Goal: Find specific page/section

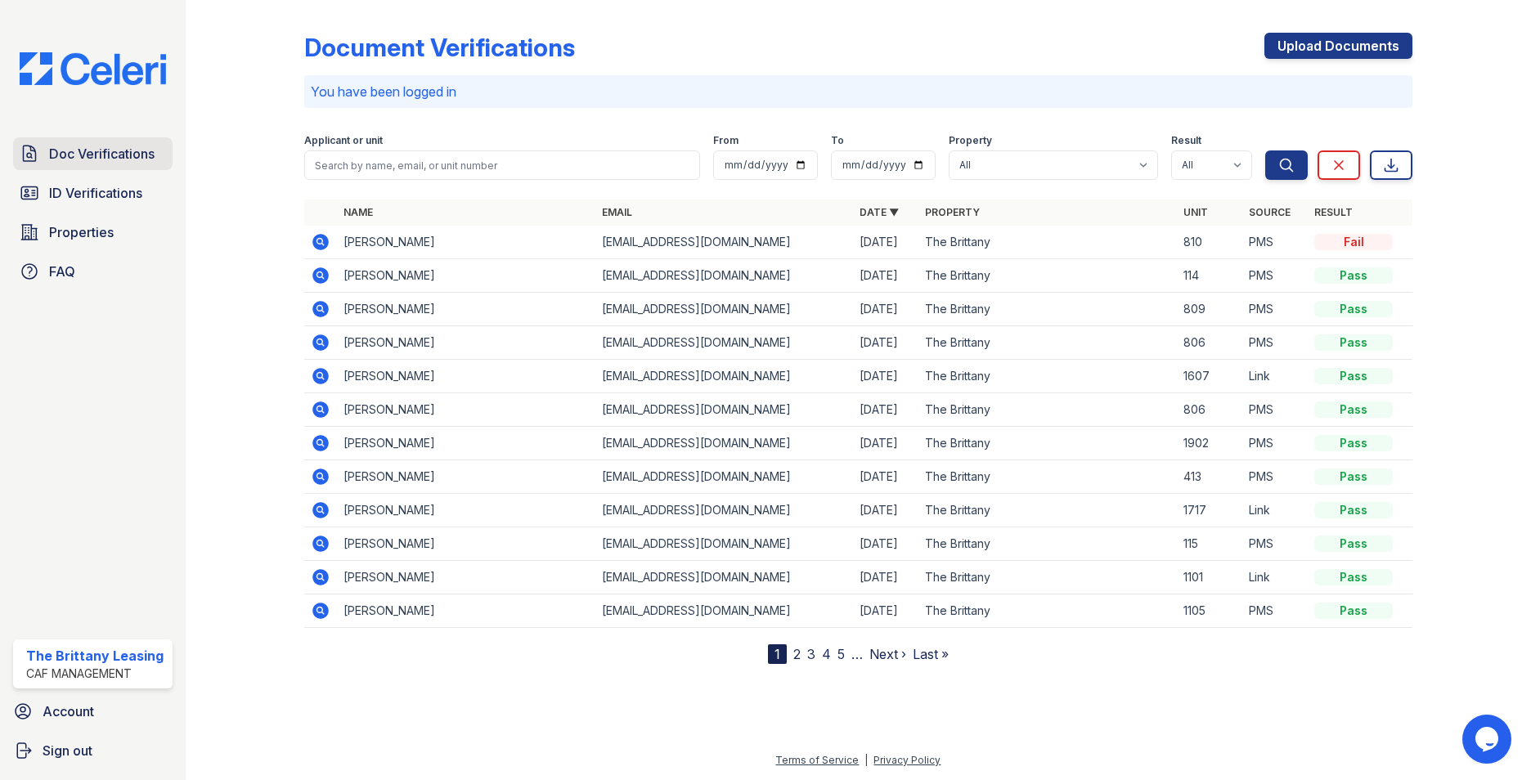
click at [97, 152] on span "Doc Verifications" at bounding box center [102, 154] width 106 height 20
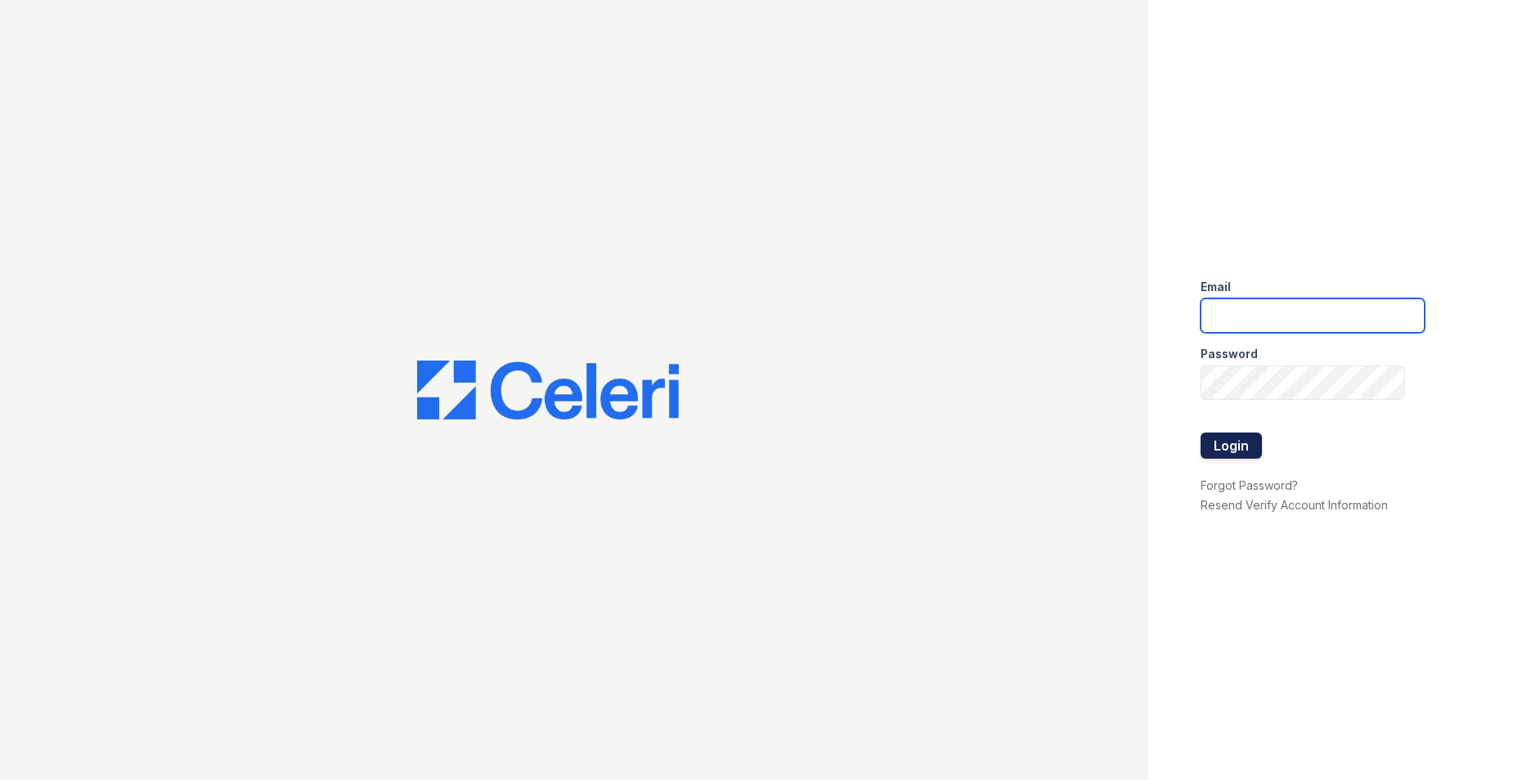
type input "brittany.pm@cafmanagement.com"
click at [1219, 437] on button "Login" at bounding box center [1231, 446] width 61 height 26
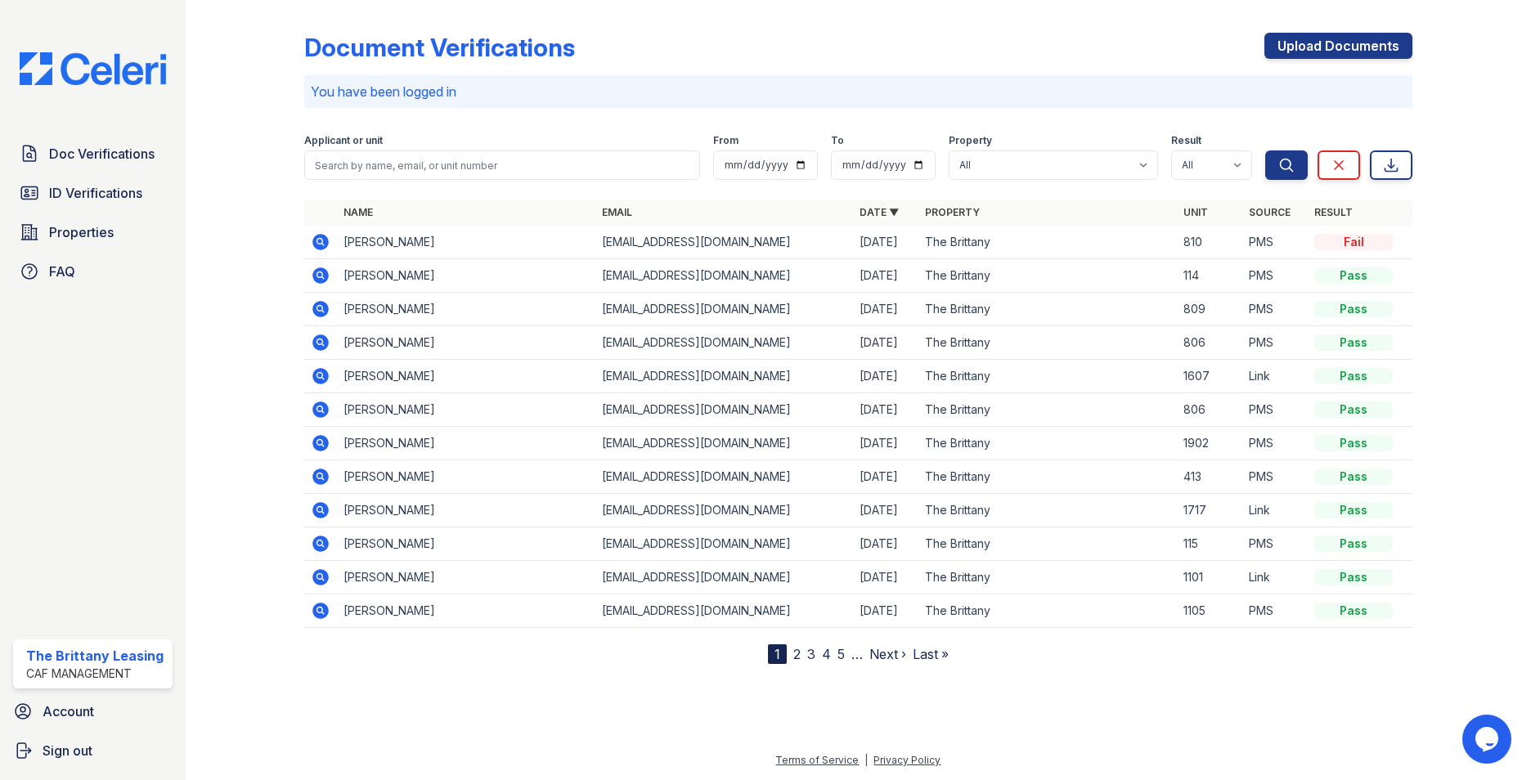
click at [322, 312] on icon at bounding box center [320, 309] width 16 height 16
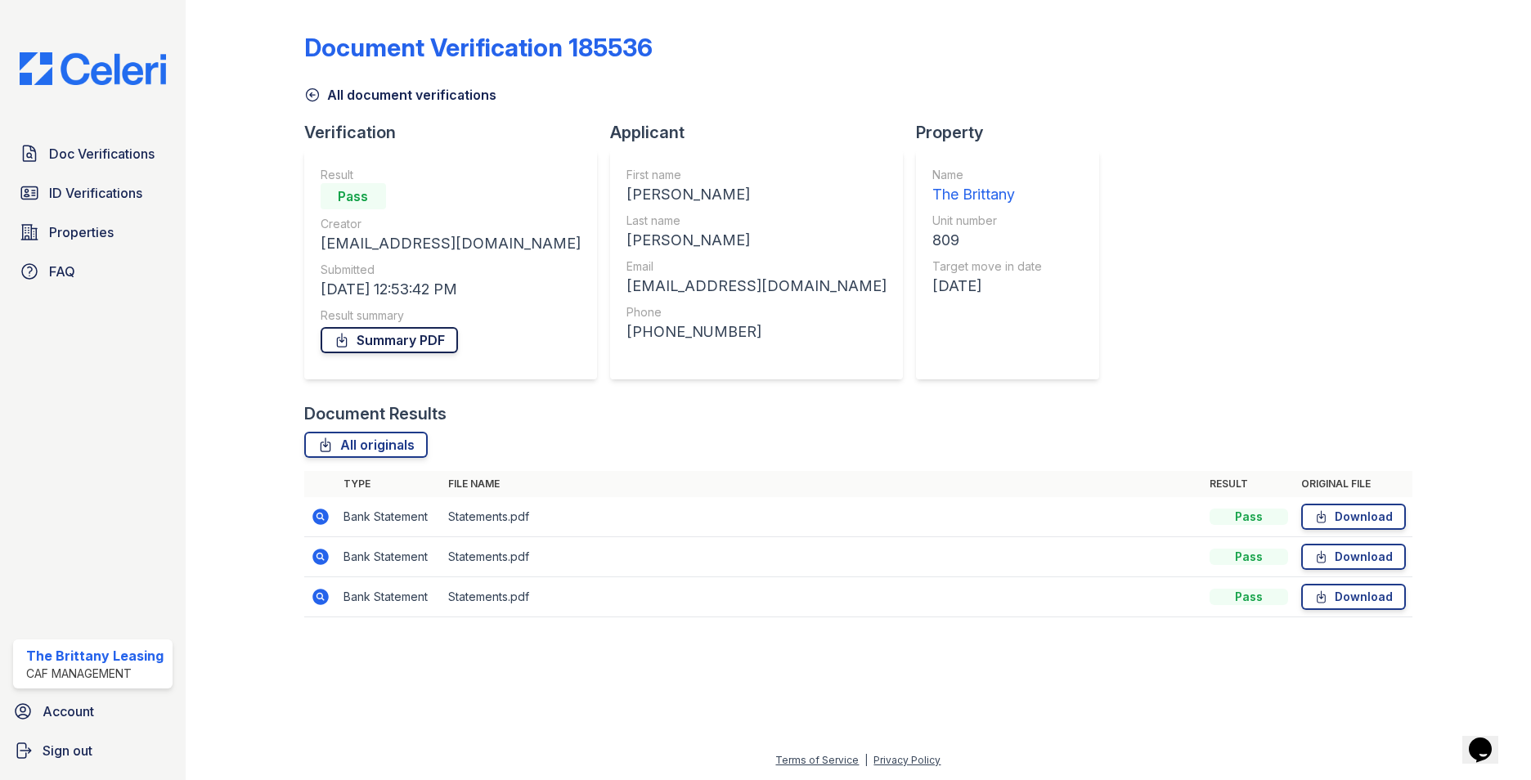
click at [386, 347] on link "Summary PDF" at bounding box center [389, 340] width 137 height 26
